Goal: Find specific page/section: Find specific page/section

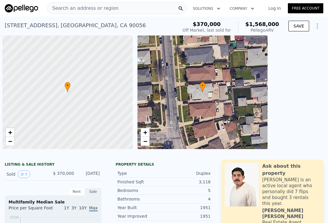
click at [98, 4] on div "Search an address or region" at bounding box center [83, 8] width 71 height 11
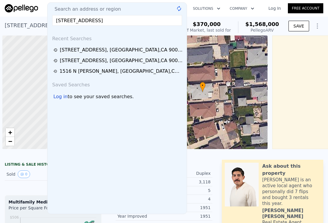
scroll to position [0, 2]
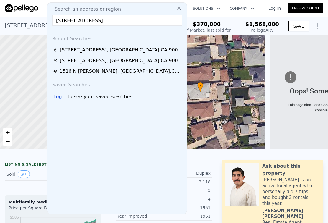
click at [91, 21] on input "[STREET_ADDRESS]" at bounding box center [117, 20] width 130 height 11
click at [104, 17] on input "[STREET_ADDRESS]" at bounding box center [117, 20] width 130 height 11
click at [105, 21] on input "[STREET_ADDRESS]" at bounding box center [117, 20] width 130 height 11
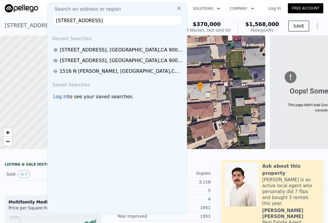
click at [105, 21] on input "[STREET_ADDRESS]" at bounding box center [117, 20] width 130 height 11
type input "[STREET_ADDRESS]"
click at [176, 8] on icon at bounding box center [179, 8] width 6 height 6
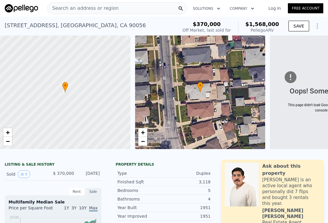
click at [162, 8] on div "Search an address or region" at bounding box center [117, 8] width 140 height 12
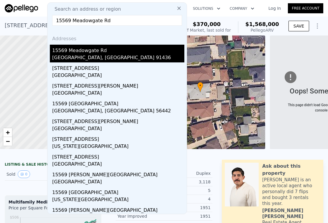
type input "15569 Meadowgate Rd"
click at [139, 53] on div "15569 Meadowgate Rd" at bounding box center [118, 49] width 132 height 9
